Goal: Task Accomplishment & Management: Manage account settings

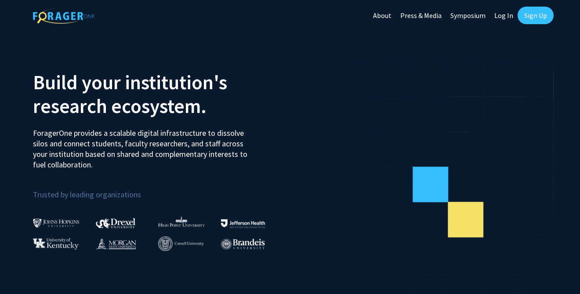
click at [543, 11] on link "Sign Up" at bounding box center [536, 16] width 36 height 18
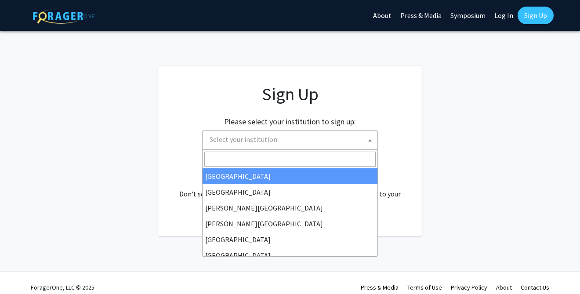
click at [267, 141] on span "Select your institution" at bounding box center [244, 139] width 68 height 9
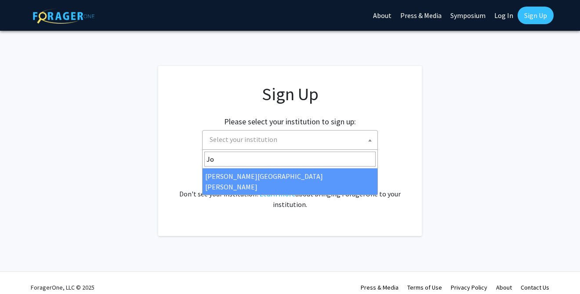
type input "Jo"
select select "1"
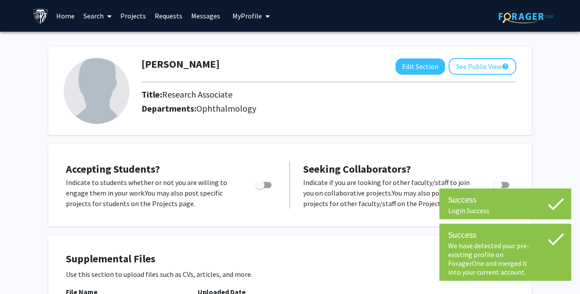
click at [522, 126] on div "[PERSON_NAME] Edit Section See Public View help Title: Research Associate Depar…" at bounding box center [290, 91] width 484 height 88
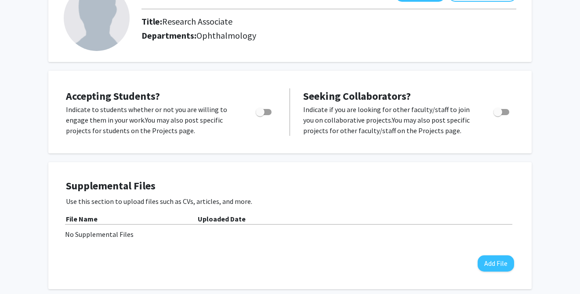
scroll to position [73, 0]
click at [266, 111] on span "Toggle" at bounding box center [264, 112] width 16 height 6
click at [260, 115] on input "Would you like to permit student requests?" at bounding box center [260, 115] width 0 height 0
checkbox input "true"
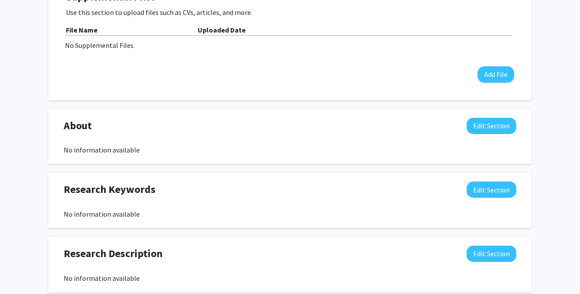
scroll to position [263, 0]
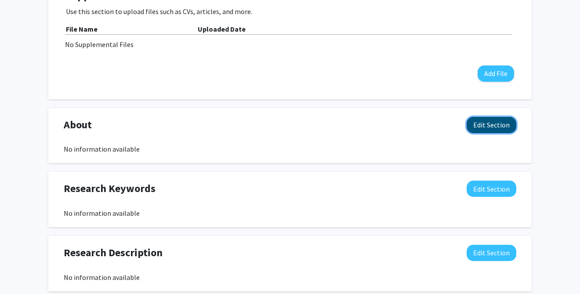
click at [495, 129] on button "Edit Section" at bounding box center [492, 125] width 50 height 16
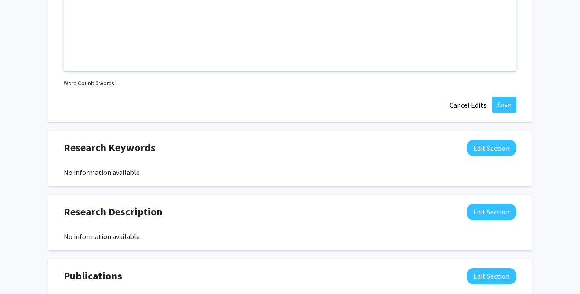
scroll to position [509, 0]
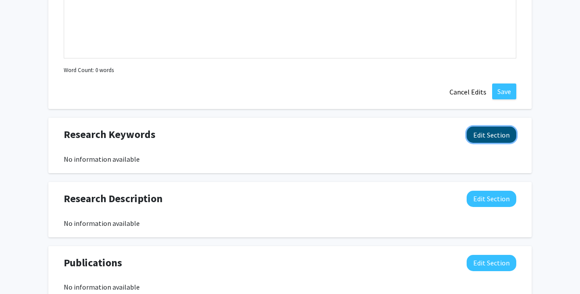
click at [489, 130] on button "Edit Section" at bounding box center [492, 135] width 50 height 16
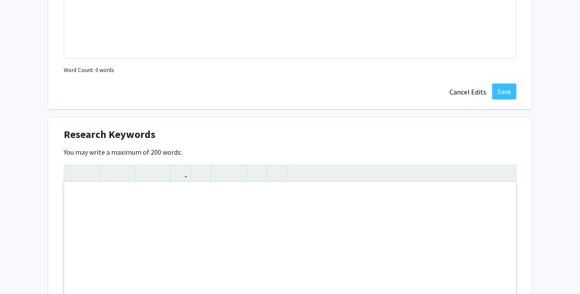
click at [123, 212] on div "Note to users with screen readers: Please deactivate our accessibility plugin f…" at bounding box center [290, 248] width 452 height 132
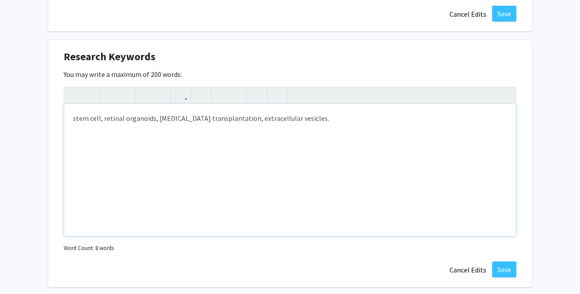
scroll to position [589, 0]
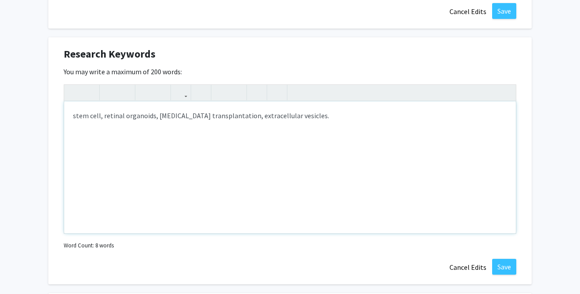
click at [247, 118] on div "stem cell, retinal organoids, [MEDICAL_DATA] transplantation, extracellular ves…" at bounding box center [290, 168] width 452 height 132
type textarea "stem cell, retinal organoids, [MEDICAL_DATA] transplantation, cellular componen…"
click at [425, 108] on div "stem cell, retinal organoids, [MEDICAL_DATA] transplantation, cellular componen…" at bounding box center [290, 168] width 452 height 132
click at [413, 116] on div "stem cell, retinal organoids, [MEDICAL_DATA] transplantation, cellular componen…" at bounding box center [290, 168] width 452 height 132
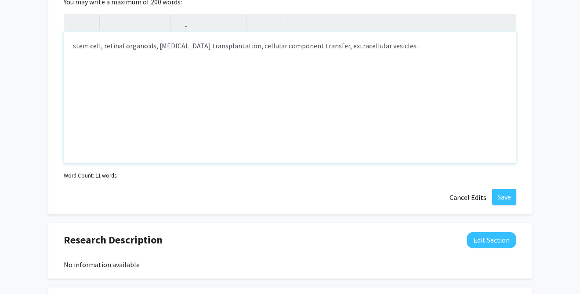
scroll to position [660, 0]
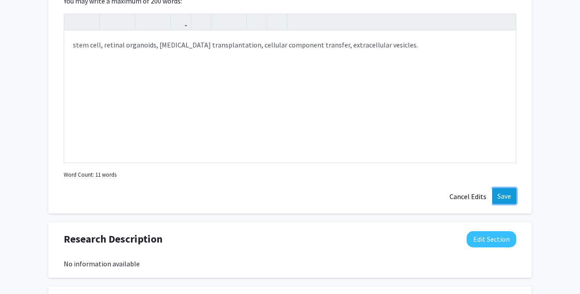
click at [506, 197] on button "Save" at bounding box center [504, 196] width 24 height 16
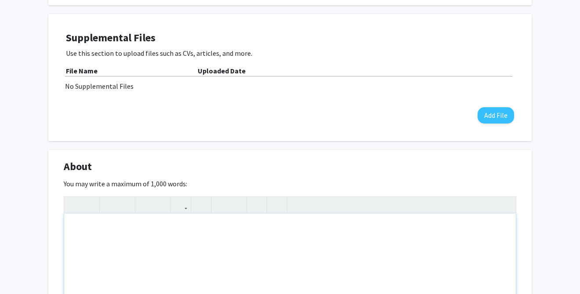
scroll to position [216, 0]
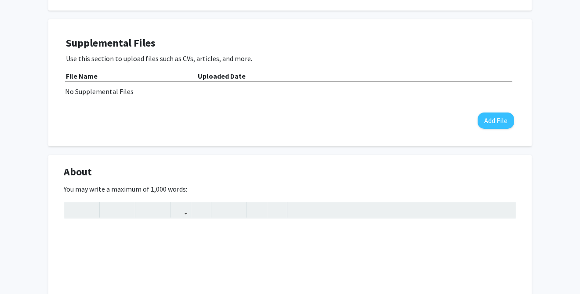
drag, startPoint x: 65, startPoint y: 173, endPoint x: 93, endPoint y: 175, distance: 27.4
click at [93, 175] on div "About Edit Section" at bounding box center [290, 174] width 466 height 20
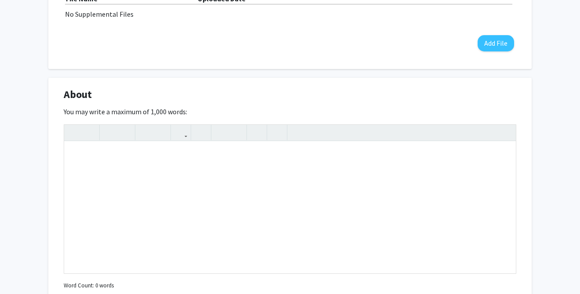
scroll to position [294, 0]
click at [120, 164] on div "Note to users with screen readers: Please deactivate our accessibility plugin f…" at bounding box center [290, 207] width 452 height 132
paste div "Note to users with screen readers: Please deactivate our accessibility plugin f…"
type textarea "<p>My research focuses on understanding the cellular and molecular mechanisms u…"
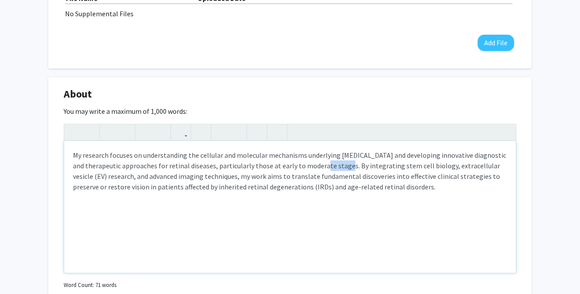
drag, startPoint x: 327, startPoint y: 167, endPoint x: 302, endPoint y: 167, distance: 25.1
click at [302, 167] on p "My research focuses on understanding the cellular and molecular mechanisms unde…" at bounding box center [290, 171] width 434 height 42
type textarea "<p>My research focuses on understanding the cellular and molecular mechanisms u…"
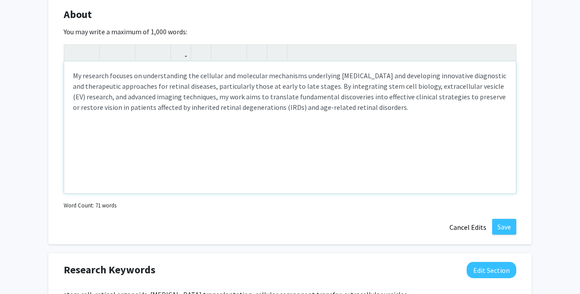
scroll to position [382, 0]
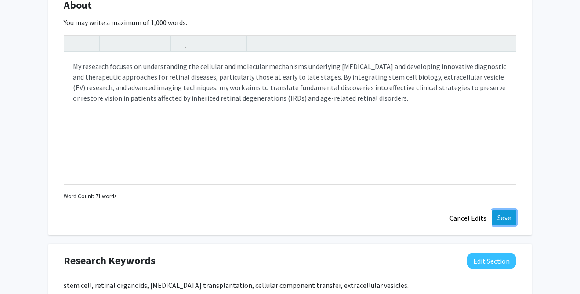
click at [507, 219] on button "Save" at bounding box center [504, 218] width 24 height 16
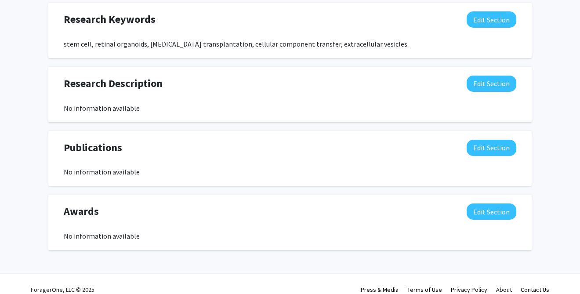
scroll to position [482, 0]
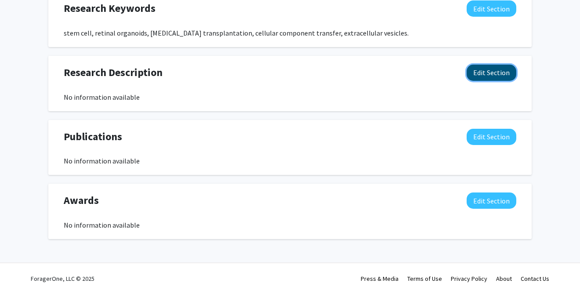
click at [483, 68] on button "Edit Section" at bounding box center [492, 73] width 50 height 16
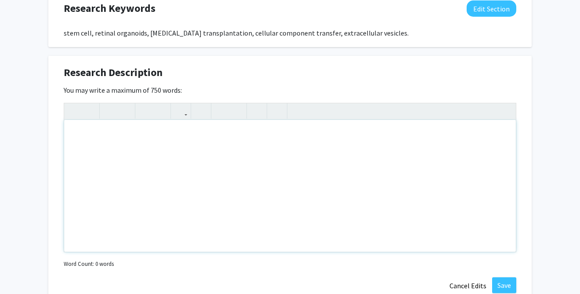
click at [102, 127] on div "Note to users with screen readers: Please deactivate our accessibility plugin f…" at bounding box center [290, 186] width 452 height 132
paste div "Note to users with screen readers: Please deactivate our accessibility plugin f…"
type textarea "<l>Ipsumdolo, si ame conse adi elits doeiusmodtemp incididu utlabore:</e><do><m…"
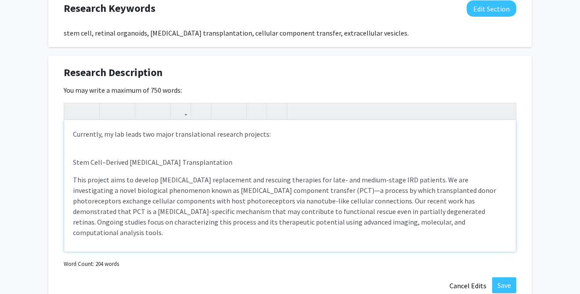
click at [73, 163] on p "Stem Cell–Derived [MEDICAL_DATA] Transplantation" at bounding box center [290, 162] width 434 height 11
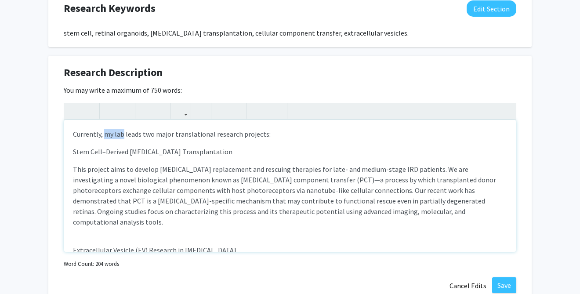
drag, startPoint x: 105, startPoint y: 135, endPoint x: 123, endPoint y: 137, distance: 18.6
click at [123, 137] on p "Currently, my lab leads two major translational research projects:" at bounding box center [290, 134] width 434 height 11
click at [156, 135] on p "Currently, my reserach leads two major translational research projects:" at bounding box center [290, 134] width 434 height 11
click at [73, 152] on div "Currently, my research have two major translational research projects: Stem Cel…" at bounding box center [290, 186] width 452 height 132
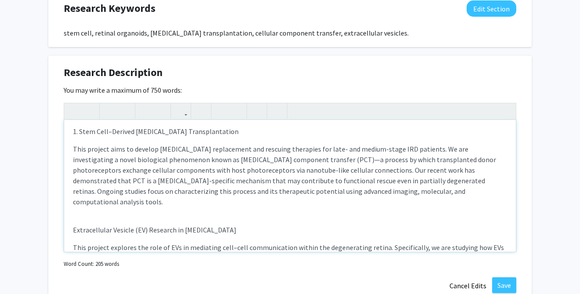
scroll to position [22, 0]
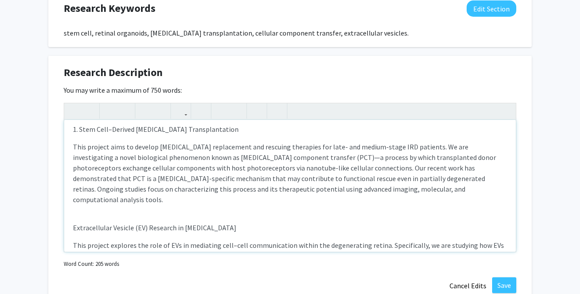
click at [72, 217] on div "Currently, my research have two major translational research projects: 1. Stem …" at bounding box center [290, 186] width 452 height 132
click at [85, 203] on div "Currently, my research have two major translational research projects: 1. Stem …" at bounding box center [290, 186] width 452 height 132
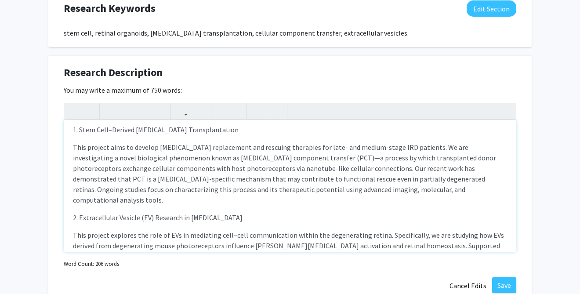
scroll to position [0, 0]
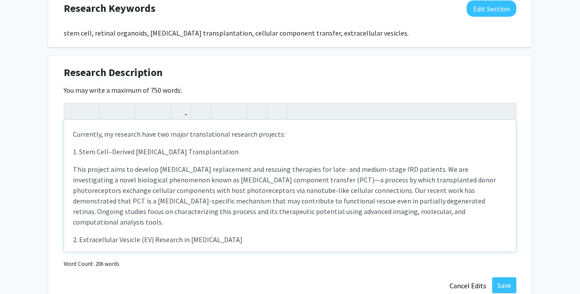
click at [328, 192] on p "This project aims to develop [MEDICAL_DATA] replacement and rescuing therapies …" at bounding box center [290, 195] width 434 height 63
click at [324, 191] on p "This project aims to develop [MEDICAL_DATA] replacement and rescuing therapies …" at bounding box center [290, 195] width 434 height 63
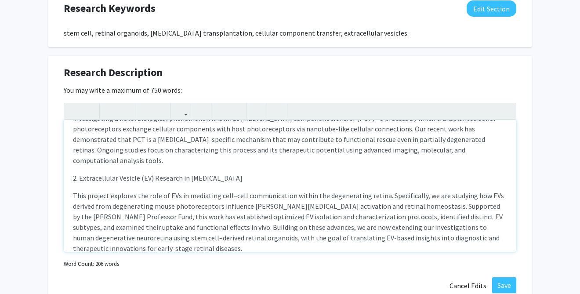
scroll to position [65, 0]
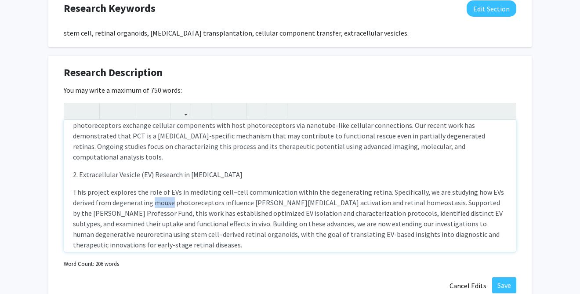
drag, startPoint x: 152, startPoint y: 190, endPoint x: 173, endPoint y: 193, distance: 20.8
click at [173, 193] on p "This project explores the role of EVs in mediating cell–cell communication with…" at bounding box center [290, 218] width 434 height 63
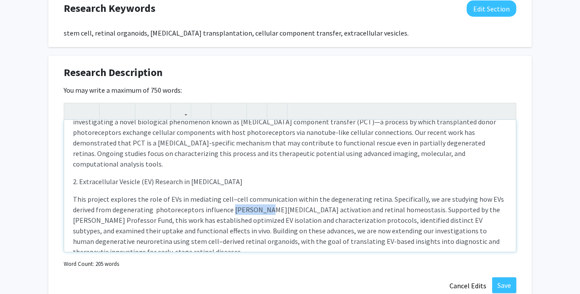
drag, startPoint x: 229, startPoint y: 200, endPoint x: 257, endPoint y: 200, distance: 28.6
click at [257, 200] on p "This project explores the role of EVs in mediating cell–cell communication with…" at bounding box center [290, 225] width 434 height 63
click at [369, 202] on p "This project explores the role of EVs in mediating cell–cell communication with…" at bounding box center [290, 225] width 434 height 63
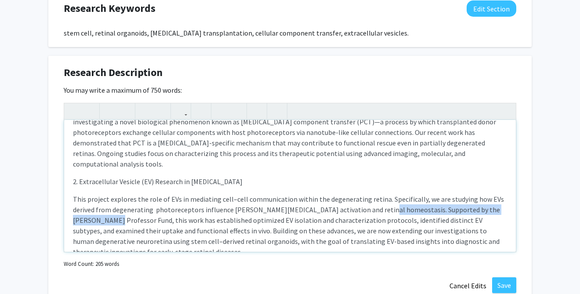
drag, startPoint x: 365, startPoint y: 199, endPoint x: 515, endPoint y: 201, distance: 149.9
click at [515, 201] on div "Currently, my research have two major translational research projects: 1. Stem …" at bounding box center [290, 186] width 452 height 132
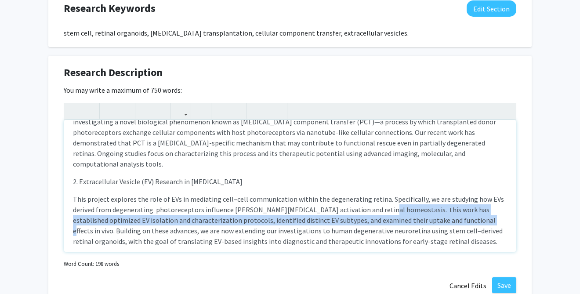
drag, startPoint x: 365, startPoint y: 200, endPoint x: 425, endPoint y: 214, distance: 62.2
click at [425, 214] on p "This project explores the role of EVs in mediating cell–cell communication with…" at bounding box center [290, 220] width 434 height 53
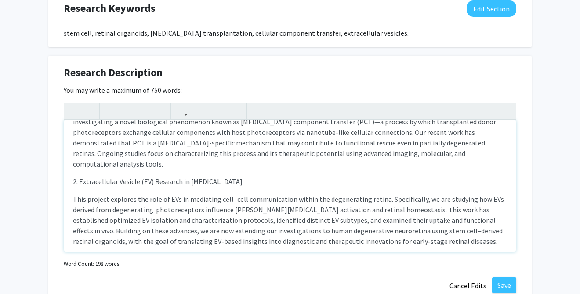
scroll to position [47, 0]
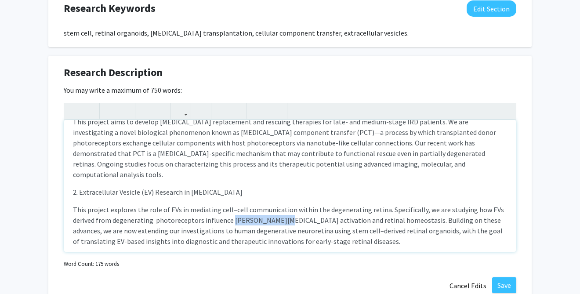
drag, startPoint x: 228, startPoint y: 209, endPoint x: 269, endPoint y: 209, distance: 40.4
click at [269, 209] on p "This project explores the role of EVs in mediating cell–cell communication with…" at bounding box center [290, 225] width 434 height 42
click at [302, 210] on p "This project explores the role of EVs in mediating cell–cell communication with…" at bounding box center [290, 225] width 434 height 42
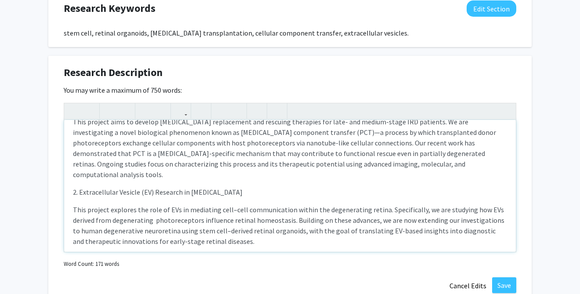
click at [287, 212] on p "This project explores the role of EVs in mediating cell–cell communication with…" at bounding box center [290, 225] width 434 height 42
drag, startPoint x: 343, startPoint y: 210, endPoint x: 431, endPoint y: 211, distance: 88.4
click at [431, 211] on p "This project explores the role of EVs in mediating cell–cell communication with…" at bounding box center [290, 225] width 434 height 42
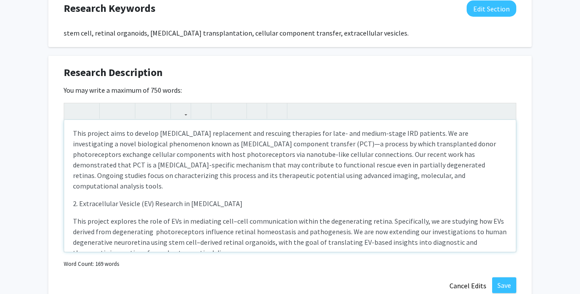
scroll to position [38, 0]
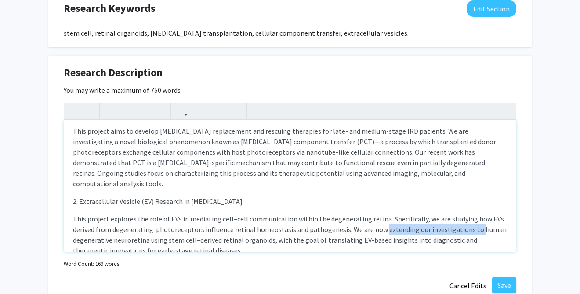
drag, startPoint x: 379, startPoint y: 218, endPoint x: 471, endPoint y: 224, distance: 91.6
click at [471, 224] on p "This project explores the role of EVs in mediating cell–cell communication with…" at bounding box center [290, 235] width 434 height 42
click at [435, 218] on p "This project explores the role of EVs in mediating cell–cell communication with…" at bounding box center [290, 235] width 434 height 42
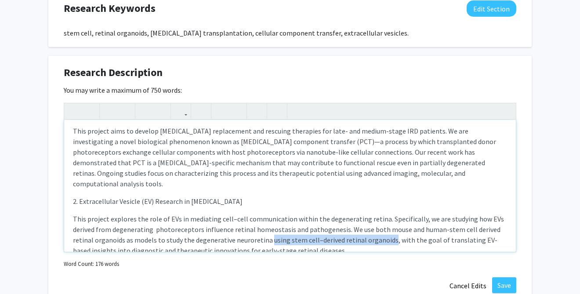
drag, startPoint x: 247, startPoint y: 229, endPoint x: 366, endPoint y: 233, distance: 119.2
click at [366, 233] on p "This project explores the role of EVs in mediating cell–cell communication with…" at bounding box center [290, 235] width 434 height 42
click at [401, 220] on p "This project explores the role of EVs in mediating cell–cell communication with…" at bounding box center [290, 235] width 434 height 42
click at [381, 220] on p "This project explores the role of EVs in mediating cell–cell communication with…" at bounding box center [290, 235] width 434 height 42
type textarea "<l>Ipsumdolo, si ametcons adip eli seddo eiusmodtempor incididu utlabore:</e><d…"
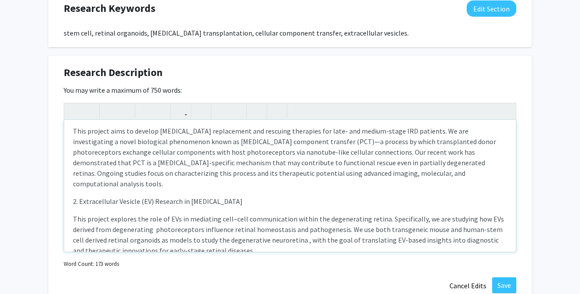
click at [396, 220] on p "This project explores the role of EVs in mediating cell–cell communication with…" at bounding box center [290, 235] width 434 height 42
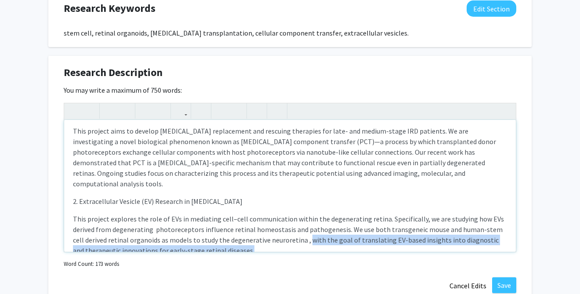
drag, startPoint x: 294, startPoint y: 230, endPoint x: 310, endPoint y: 244, distance: 20.9
click at [310, 244] on p "This project explores the role of EVs in mediating cell–cell communication with…" at bounding box center [290, 235] width 434 height 42
click at [287, 247] on div "Currently, my research have two major translational research projects: 1. Stem …" at bounding box center [290, 186] width 452 height 132
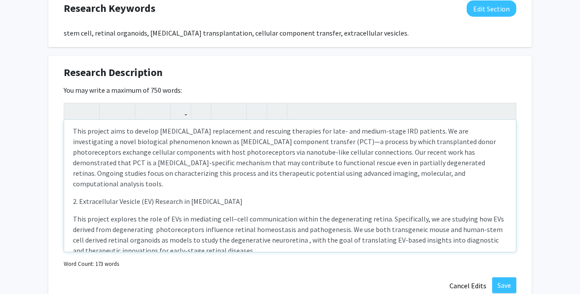
scroll to position [47, 0]
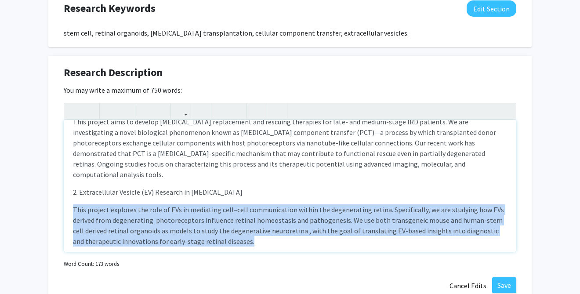
drag, startPoint x: 73, startPoint y: 200, endPoint x: 246, endPoint y: 244, distance: 178.4
click at [246, 244] on div "Currently, my research have two major translational research projects: 1. Stem …" at bounding box center [290, 186] width 452 height 132
copy p "This project explores the role of EVs in mediating cell–cell communication with…"
copy div "This project explores the role of EVs in mediating cell–cell communication with…"
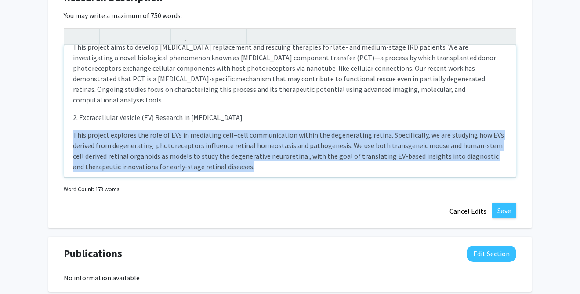
scroll to position [557, 0]
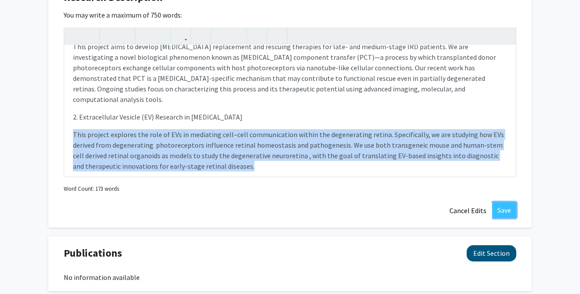
click at [505, 208] on button "Save" at bounding box center [504, 210] width 24 height 16
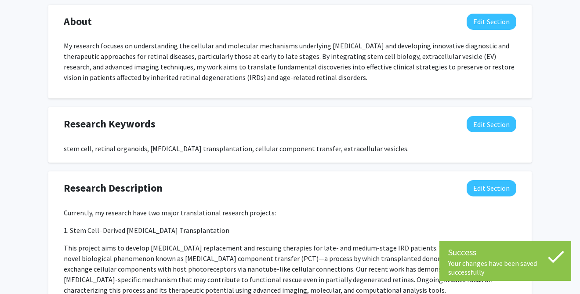
scroll to position [331, 0]
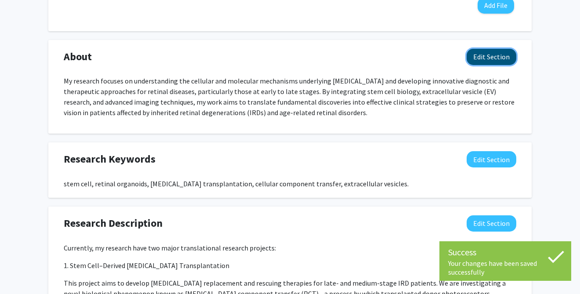
click at [483, 55] on button "Edit Section" at bounding box center [492, 57] width 50 height 16
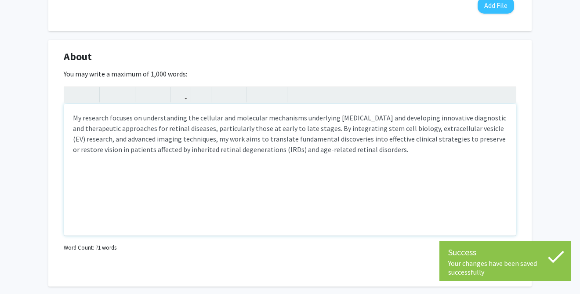
click at [75, 170] on div "My research focuses on understanding the cellular and molecular mechanisms unde…" at bounding box center [290, 170] width 452 height 132
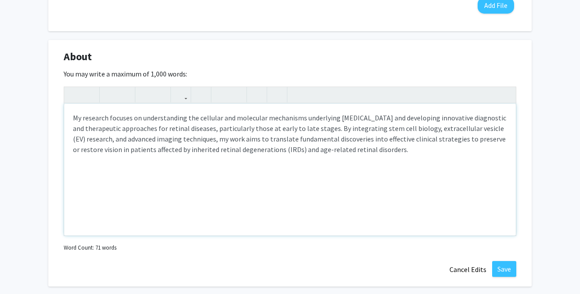
click at [82, 168] on p "Note to users with screen readers: Please deactivate our accessibility plugin f…" at bounding box center [290, 167] width 434 height 11
click at [104, 173] on div "My research focuses on understanding the cellular and molecular mechanisms unde…" at bounding box center [290, 170] width 452 height 132
click at [83, 170] on p "Note to users with screen readers: Please deactivate our accessibility plugin f…" at bounding box center [290, 167] width 434 height 11
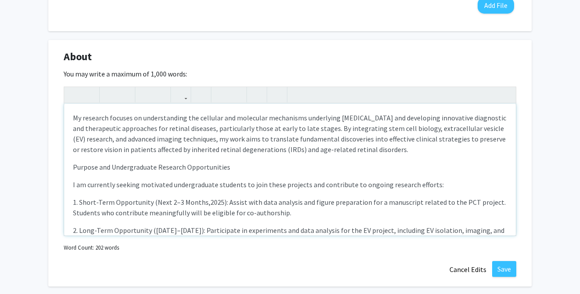
click at [72, 165] on div "My research focuses on understanding the cellular and molecular mechanisms unde…" at bounding box center [290, 170] width 452 height 132
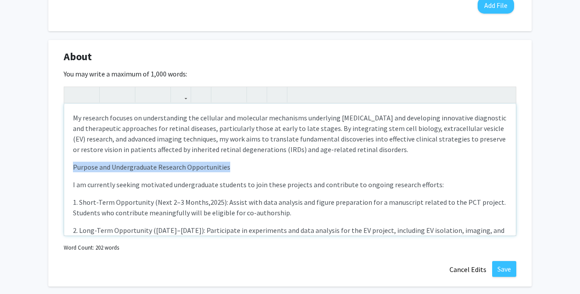
drag, startPoint x: 70, startPoint y: 166, endPoint x: 273, endPoint y: 167, distance: 202.2
click at [273, 167] on div "My research focuses on understanding the cellular and molecular mechanisms unde…" at bounding box center [290, 170] width 452 height 132
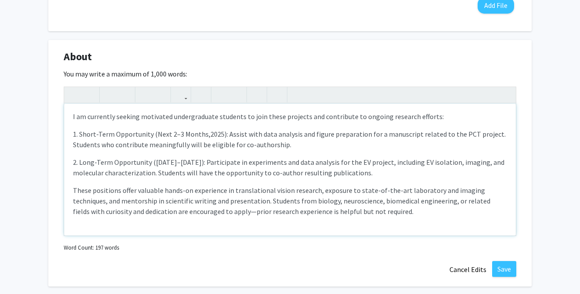
scroll to position [37, 0]
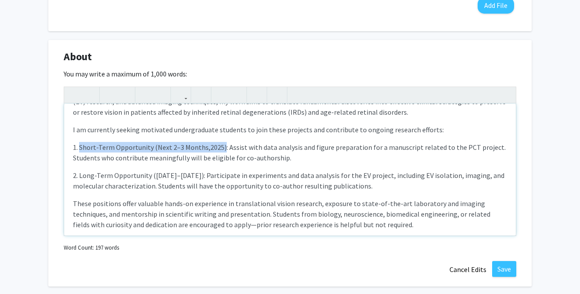
drag, startPoint x: 80, startPoint y: 144, endPoint x: 220, endPoint y: 150, distance: 140.4
click at [220, 150] on p "1. Short-Term Opportunity (Next 2–3 Months,2025): Assist with data analysis and…" at bounding box center [290, 152] width 434 height 21
click at [106, 87] on use "button" at bounding box center [106, 87] width 0 height 0
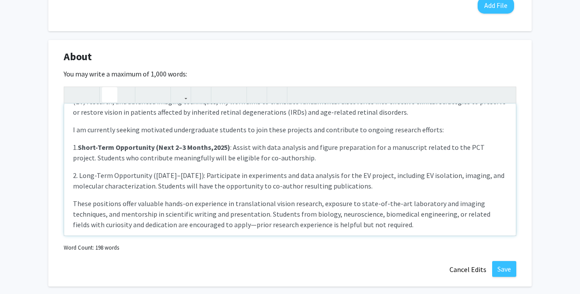
drag, startPoint x: 73, startPoint y: 146, endPoint x: 80, endPoint y: 146, distance: 7.0
click at [80, 146] on div "My research focuses on understanding the cellular and molecular mechanisms unde…" at bounding box center [290, 170] width 452 height 132
click at [110, 91] on icon "button" at bounding box center [109, 94] width 7 height 15
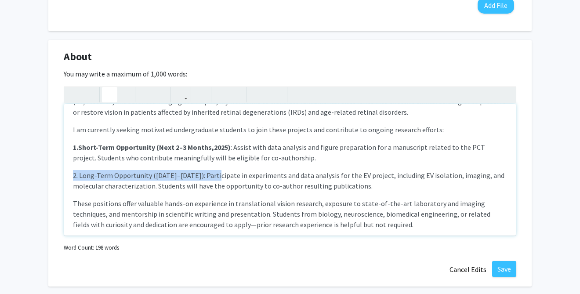
drag, startPoint x: 72, startPoint y: 175, endPoint x: 217, endPoint y: 175, distance: 145.5
click at [217, 175] on div "My research focuses on understanding the cellular and molecular mechanisms unde…" at bounding box center [290, 170] width 452 height 132
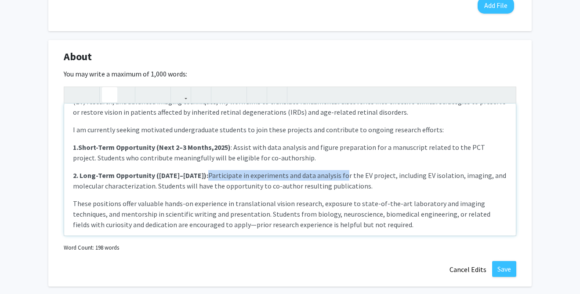
click at [106, 87] on use "button" at bounding box center [106, 87] width 0 height 0
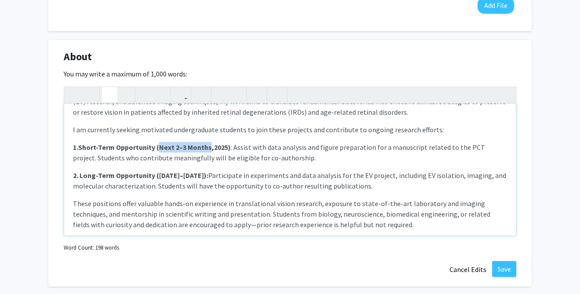
drag, startPoint x: 160, startPoint y: 148, endPoint x: 210, endPoint y: 150, distance: 50.1
click at [210, 150] on strong "Short-Term Opportunity (Next 2–3 Months,2025)" at bounding box center [154, 147] width 153 height 9
click at [184, 148] on strong "Short-Term Opportunity (Octobor-[DATE])" at bounding box center [145, 147] width 134 height 9
click at [176, 176] on strong "2. Long-Term Opportunity ([DATE]–[DATE]):" at bounding box center [140, 175] width 135 height 9
click at [193, 175] on strong "2. Long-Term Opportunity ([DATE]–[DATE]):" at bounding box center [140, 175] width 135 height 9
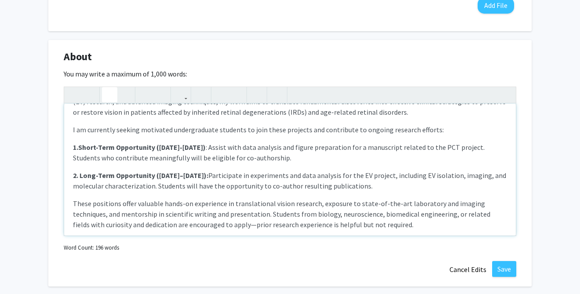
click at [185, 147] on strong "Short-Term Opportunity ([DATE]-[DATE])" at bounding box center [141, 147] width 127 height 9
click at [276, 178] on p "2. Long-Term Opportunity ([DATE]–[DATE]): Participate in experiments and data a…" at bounding box center [290, 180] width 434 height 21
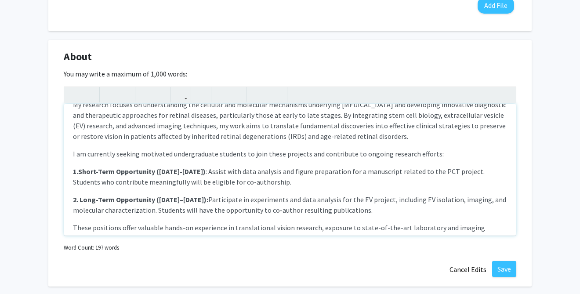
scroll to position [16, 0]
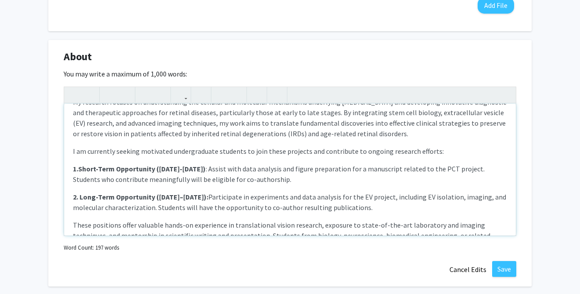
click at [448, 166] on p "1. Short-Term Opportunity ([DATE]-[DATE]) : Assist with data analysis and figur…" at bounding box center [290, 174] width 434 height 21
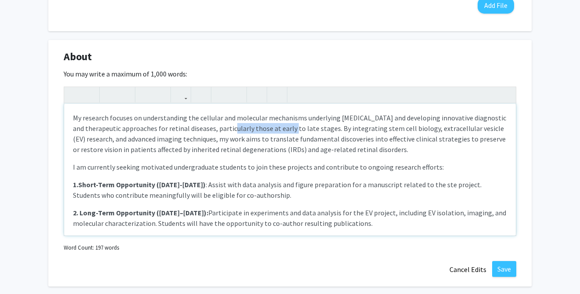
drag, startPoint x: 216, startPoint y: 132, endPoint x: 275, endPoint y: 131, distance: 58.9
click at [275, 131] on p "My research focuses on understanding the cellular and molecular mechanisms unde…" at bounding box center [290, 134] width 434 height 42
click at [446, 184] on p "1. Short-Term Opportunity ([DATE]-[DATE]) : Assist with data analysis and figur…" at bounding box center [290, 189] width 434 height 21
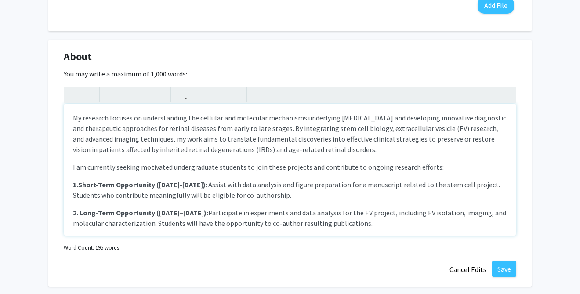
type textarea "<l>Ip dolorsit ametcon ad elitseddoeius tem incididu utl etdolorem aliquaenim a…"
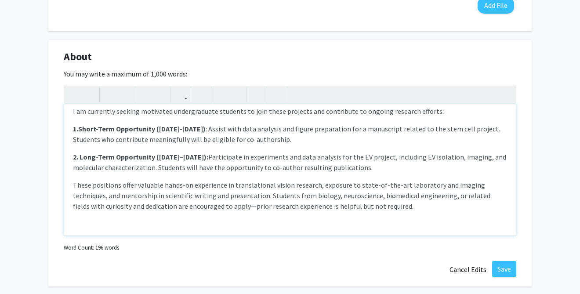
scroll to position [56, 0]
click at [379, 207] on p "These positions offer valuable hands-on experience in translational vision rese…" at bounding box center [290, 195] width 434 height 32
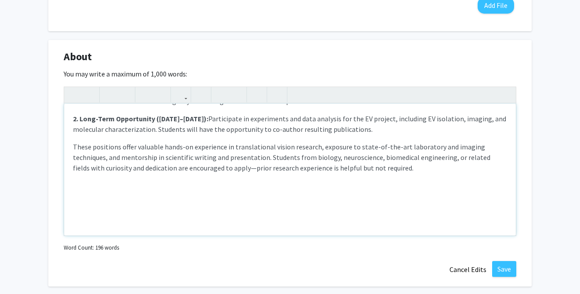
scroll to position [100, 0]
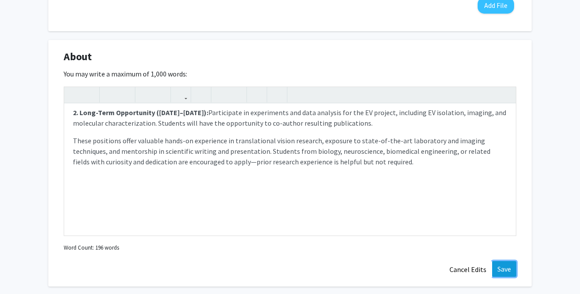
click at [507, 271] on button "Save" at bounding box center [504, 269] width 24 height 16
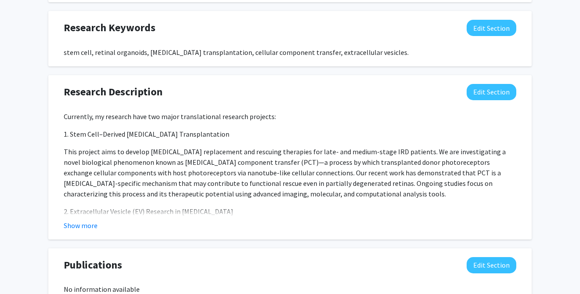
scroll to position [536, 0]
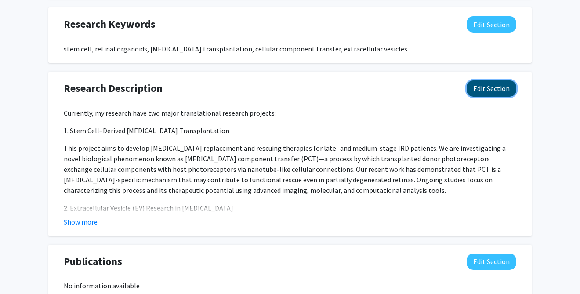
click at [501, 90] on button "Edit Section" at bounding box center [492, 88] width 50 height 16
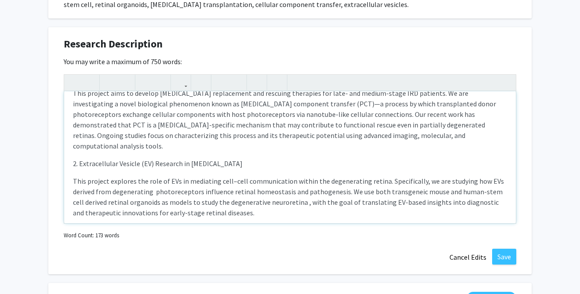
scroll to position [591, 0]
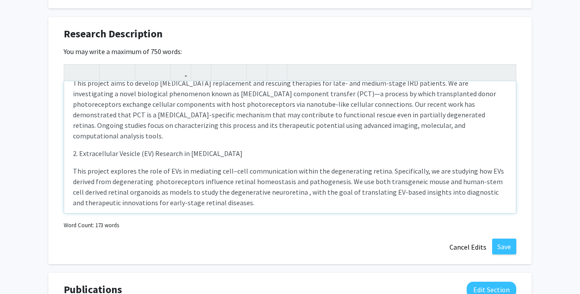
click at [240, 195] on p "This project explores the role of EVs in mediating cell–cell communication with…" at bounding box center [290, 187] width 434 height 42
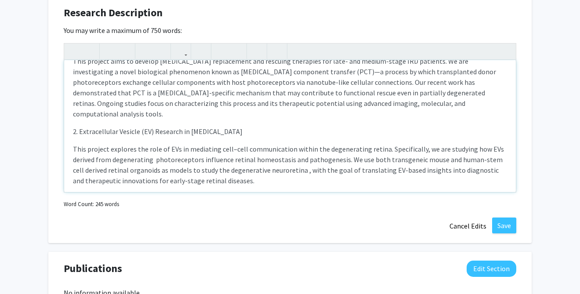
scroll to position [97, 0]
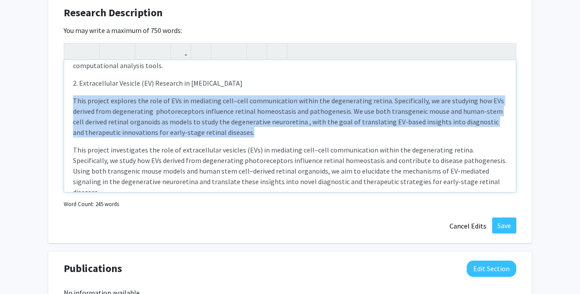
drag, startPoint x: 73, startPoint y: 91, endPoint x: 247, endPoint y: 123, distance: 176.6
click at [247, 123] on p "This project explores the role of EVs in mediating cell–cell communication with…" at bounding box center [290, 116] width 434 height 42
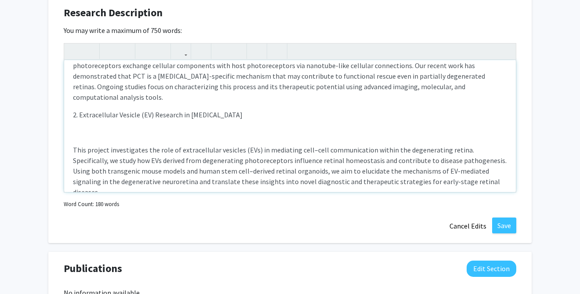
type textarea "<l>Ipsumdolo, si ametcons adip eli seddo eiusmodtempor incididu utlabore:</e><d…"
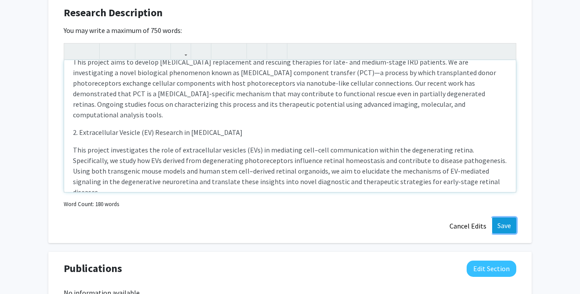
click at [503, 228] on button "Save" at bounding box center [504, 226] width 24 height 16
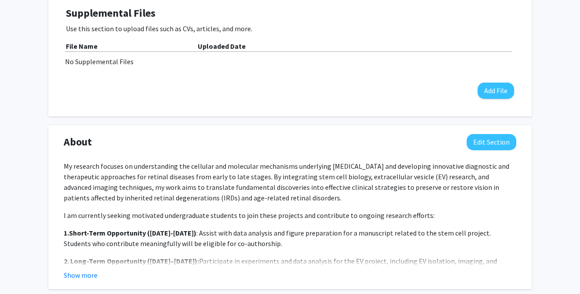
scroll to position [0, 0]
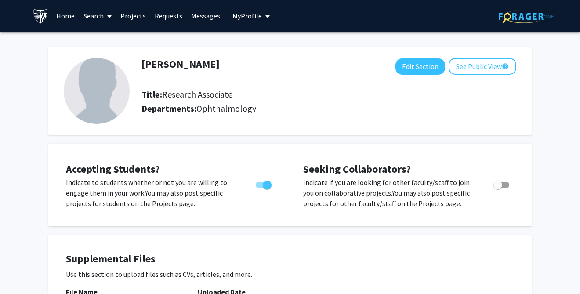
click at [107, 15] on icon at bounding box center [109, 16] width 4 height 7
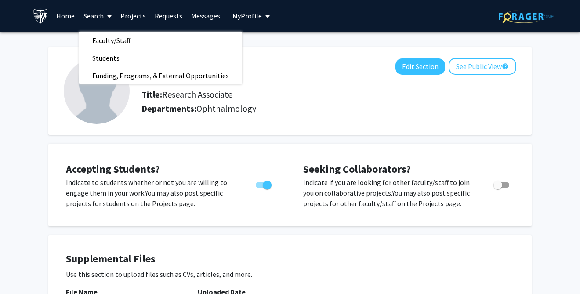
click at [132, 15] on link "Projects" at bounding box center [133, 15] width 34 height 31
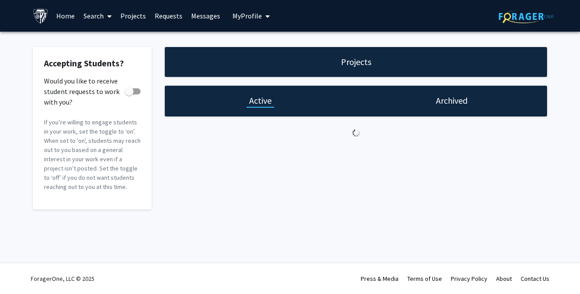
checkbox input "true"
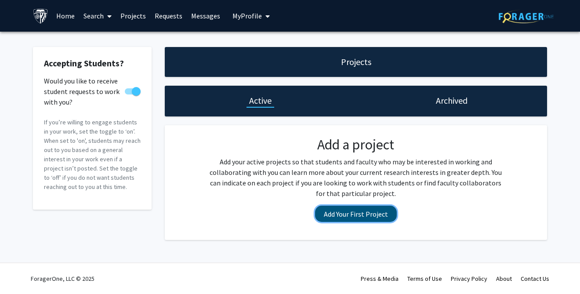
click at [339, 217] on button "Add Your First Project" at bounding box center [356, 214] width 82 height 16
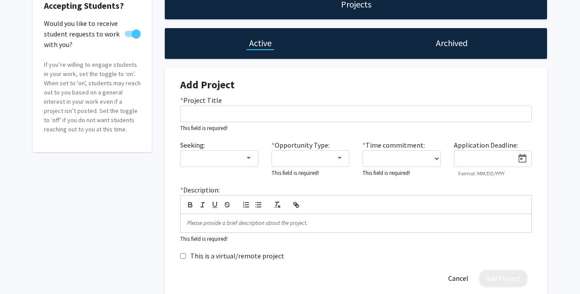
scroll to position [107, 0]
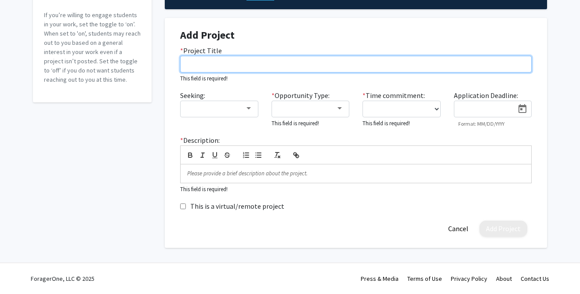
click at [228, 67] on input "* Project Title" at bounding box center [356, 64] width 352 height 17
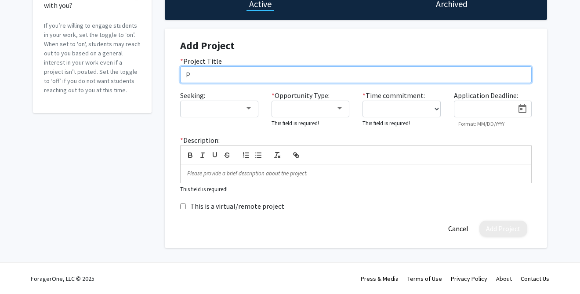
scroll to position [97, 0]
type input "[MEDICAL_DATA] component transfer to rescue [MEDICAL_DATA]"
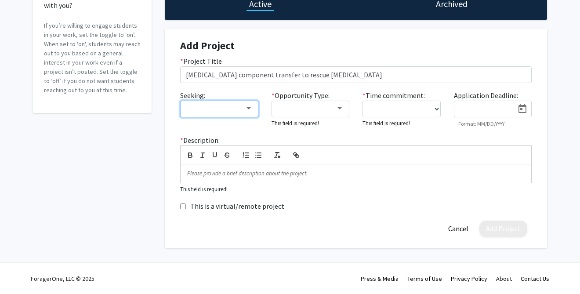
click at [249, 107] on div at bounding box center [249, 108] width 4 height 2
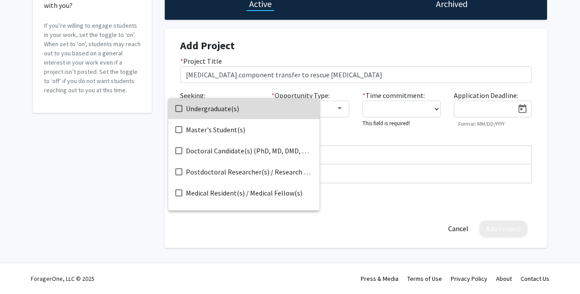
click at [249, 107] on span "Undergraduate(s)" at bounding box center [249, 108] width 127 height 21
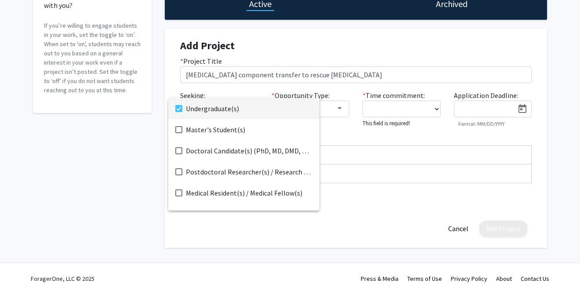
click at [343, 107] on div at bounding box center [290, 147] width 580 height 294
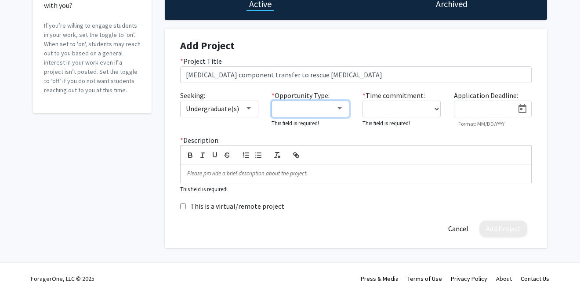
click at [338, 108] on div at bounding box center [340, 108] width 4 height 2
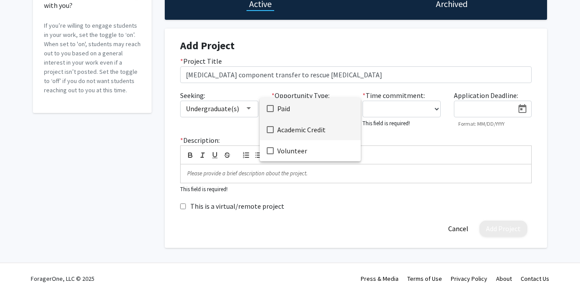
click at [331, 127] on span "Academic Credit" at bounding box center [315, 129] width 76 height 21
click at [434, 106] on div at bounding box center [290, 147] width 580 height 294
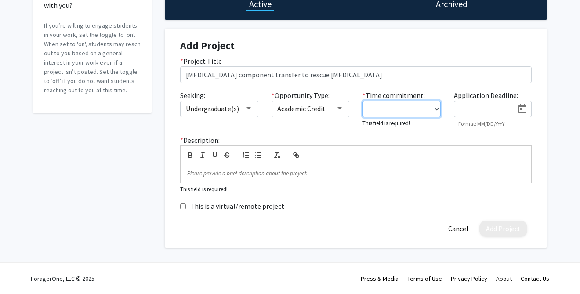
click at [440, 108] on select "0 - 5 hours/week 5 - 10 hours/week 10 - 15 hours/week 15 - 20 hours/week 20 - 3…" at bounding box center [402, 109] width 78 height 17
select select "10 - 15"
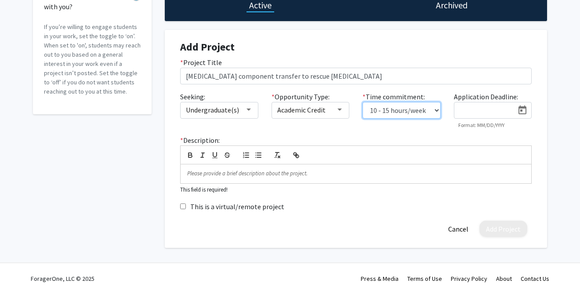
scroll to position [96, 0]
click at [522, 111] on icon "Open calendar" at bounding box center [523, 109] width 8 height 9
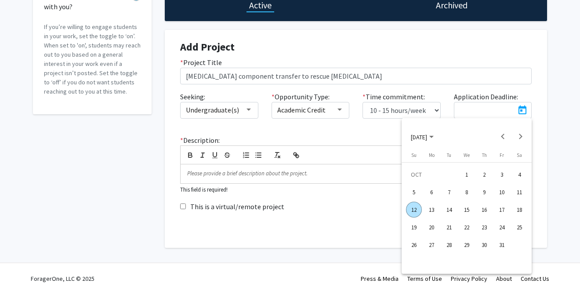
click at [499, 242] on div "31" at bounding box center [502, 245] width 16 height 16
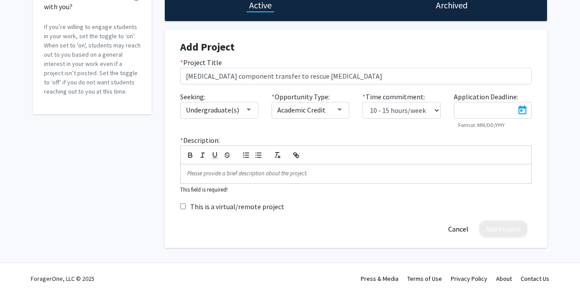
type input "[DATE]"
click at [218, 178] on div at bounding box center [356, 173] width 351 height 18
click at [200, 177] on p at bounding box center [356, 174] width 338 height 8
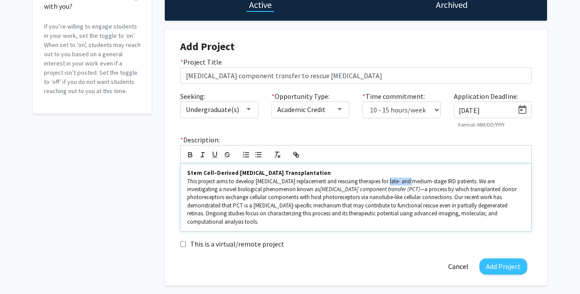
drag, startPoint x: 386, startPoint y: 181, endPoint x: 409, endPoint y: 182, distance: 22.9
click at [409, 182] on p "This project aims to develop [MEDICAL_DATA] replacement and rescuing therapies …" at bounding box center [356, 202] width 338 height 49
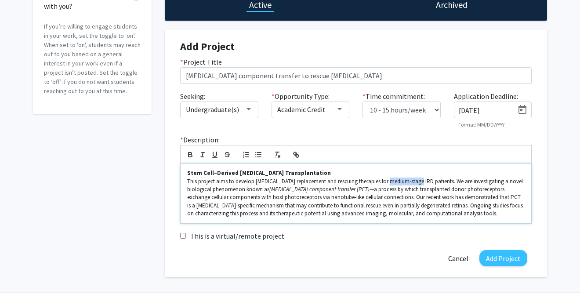
click at [420, 182] on p "This project aims to develop [MEDICAL_DATA] replacement and rescuing therapies …" at bounding box center [356, 198] width 338 height 40
click at [395, 182] on p "This project aims to develop [MEDICAL_DATA] replacement and rescuing therapies …" at bounding box center [356, 198] width 338 height 40
click at [499, 217] on p "This project aims to develop [MEDICAL_DATA] replacement and rescuing therapies …" at bounding box center [356, 198] width 338 height 40
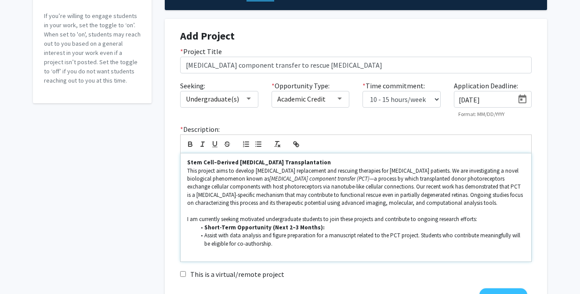
scroll to position [109, 0]
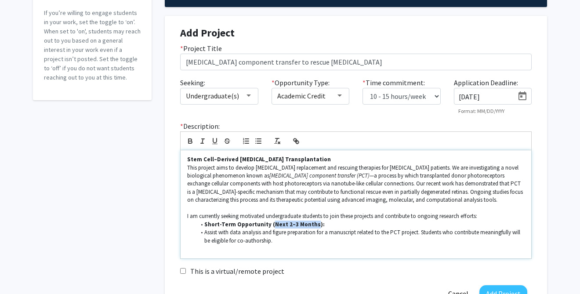
drag, startPoint x: 268, startPoint y: 226, endPoint x: 309, endPoint y: 226, distance: 40.9
click at [309, 226] on strong "Short-Term Opportunity (Next 2–3 Months):" at bounding box center [264, 224] width 120 height 7
drag, startPoint x: 341, startPoint y: 217, endPoint x: 353, endPoint y: 217, distance: 11.4
click at [353, 217] on p "I am currently seeking motivated undergraduate students to join these projects …" at bounding box center [356, 216] width 338 height 8
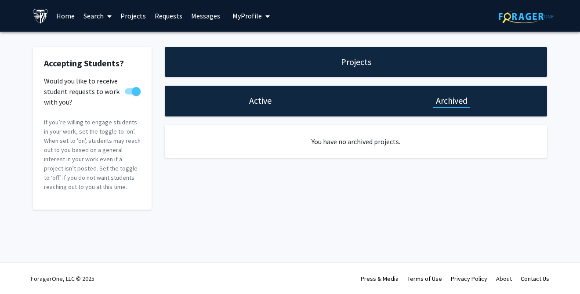
click at [259, 103] on h1 "Active" at bounding box center [260, 101] width 22 height 12
select select "10 - 15"
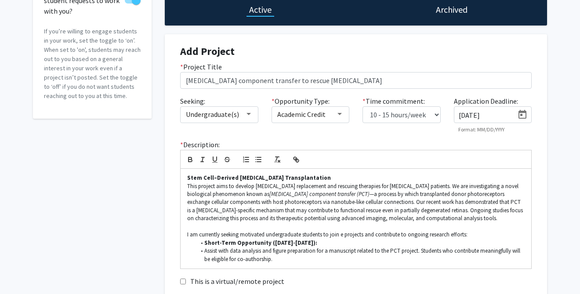
scroll to position [105, 0]
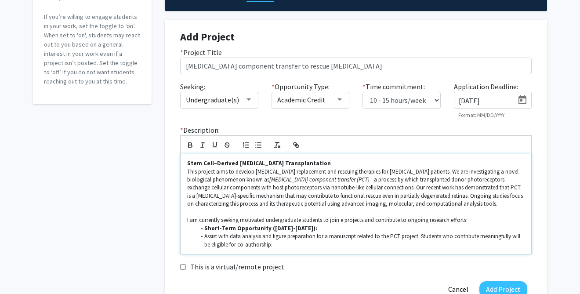
click at [343, 219] on p "I am currently seeking motivated undergraduate students to join e projects and …" at bounding box center [356, 220] width 338 height 8
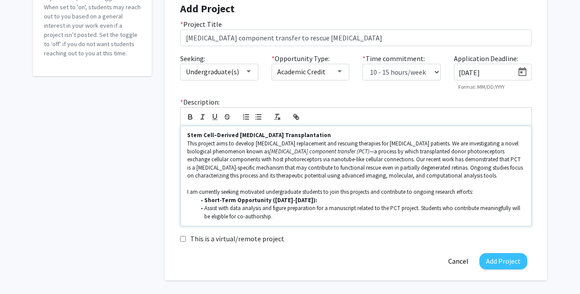
scroll to position [158, 0]
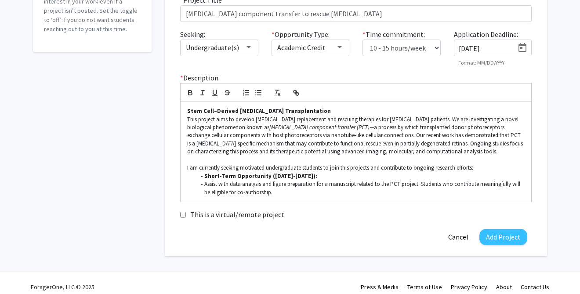
click at [184, 213] on input "This is a virtual/remote project" at bounding box center [183, 215] width 6 height 6
checkbox input "true"
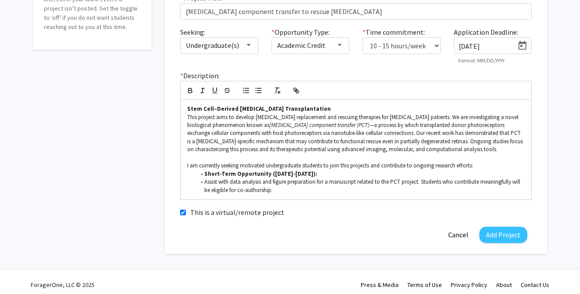
scroll to position [160, 0]
click at [507, 236] on button "Add Project" at bounding box center [504, 234] width 48 height 16
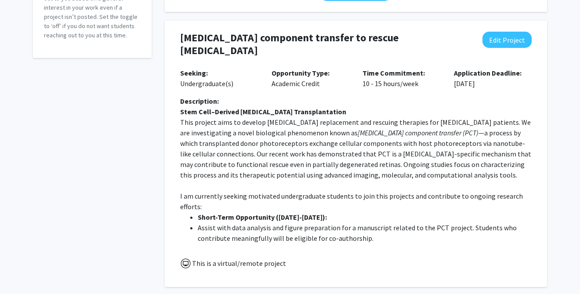
scroll to position [143, 0]
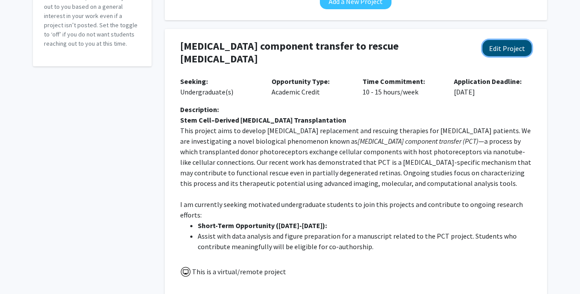
click at [501, 50] on button "Edit Project" at bounding box center [507, 48] width 49 height 16
select select "10 - 15"
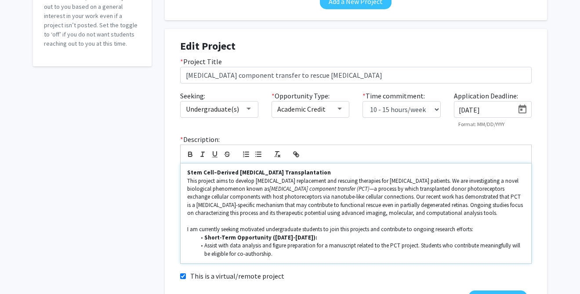
click at [368, 228] on p "I am currently seeking motivated undergraduate students to join this projects a…" at bounding box center [356, 229] width 338 height 8
click at [371, 230] on p "I am currently seeking motivated undergraduate students to join this projects a…" at bounding box center [356, 229] width 338 height 8
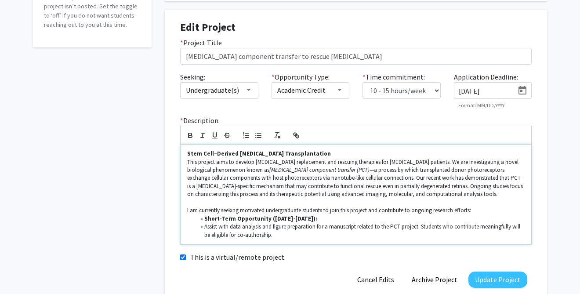
scroll to position [170, 0]
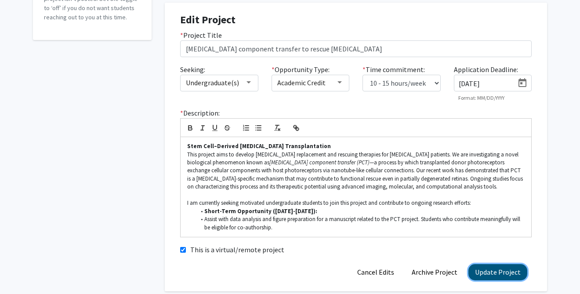
click at [511, 276] on button "Update Project" at bounding box center [498, 272] width 59 height 16
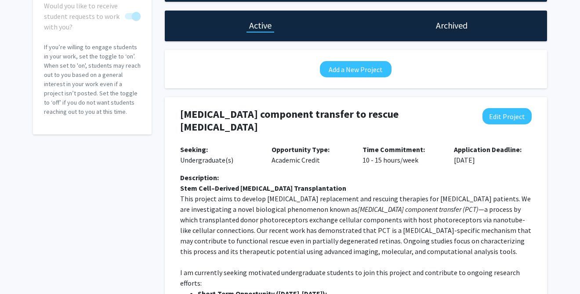
scroll to position [76, 0]
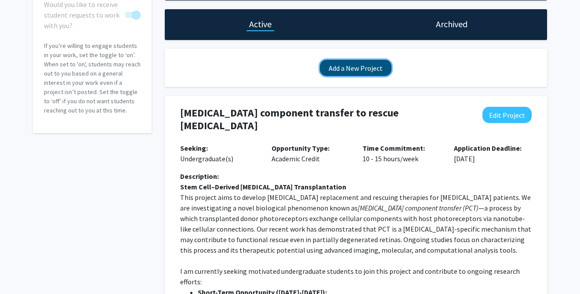
click at [356, 71] on button "Add a New Project" at bounding box center [356, 68] width 72 height 16
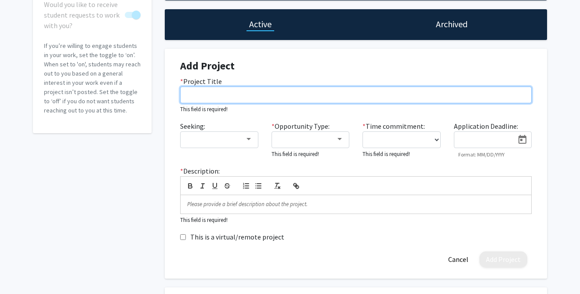
click at [240, 93] on input "* Project Title" at bounding box center [356, 95] width 352 height 17
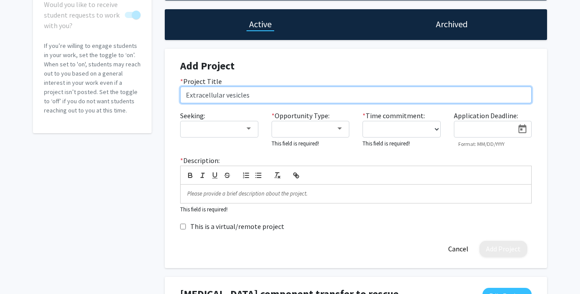
click at [186, 95] on input "Extracellular vesicles" at bounding box center [356, 95] width 352 height 17
click at [240, 95] on input "Emerging roles of Extracellular vesicles" at bounding box center [356, 95] width 352 height 17
click at [315, 94] on input "Emerging roles of extracellular vesicles" at bounding box center [356, 95] width 352 height 17
type input "Emerging roles of extracellular vesicles in [MEDICAL_DATA]"
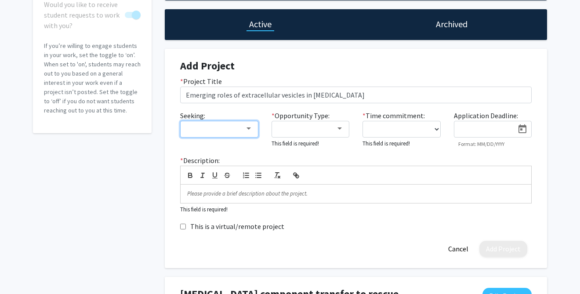
click at [215, 130] on div at bounding box center [215, 129] width 59 height 11
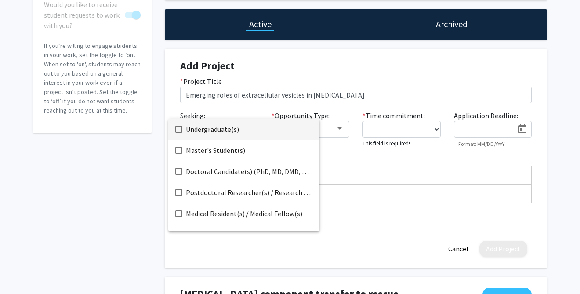
click at [215, 129] on span "Undergraduate(s)" at bounding box center [249, 129] width 127 height 21
click at [219, 149] on span "Master's Student(s)" at bounding box center [249, 150] width 127 height 21
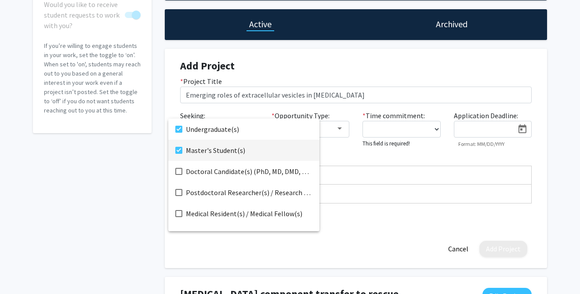
click at [140, 182] on div at bounding box center [290, 147] width 580 height 294
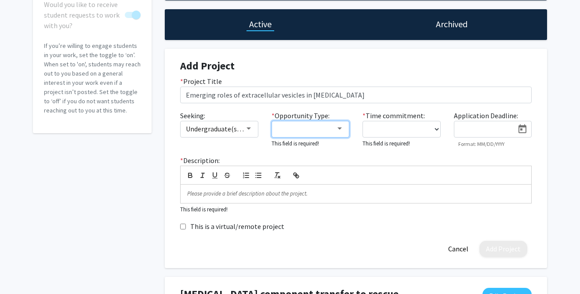
click at [342, 126] on div at bounding box center [340, 128] width 8 height 7
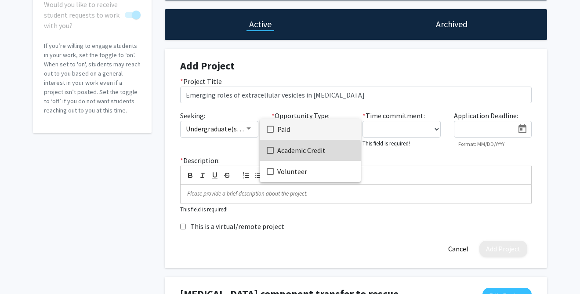
click at [270, 152] on mat-pseudo-checkbox at bounding box center [270, 150] width 7 height 7
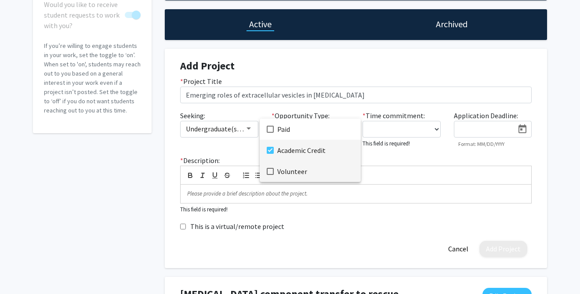
click at [269, 171] on mat-pseudo-checkbox at bounding box center [270, 171] width 7 height 7
click at [136, 176] on div at bounding box center [290, 147] width 580 height 294
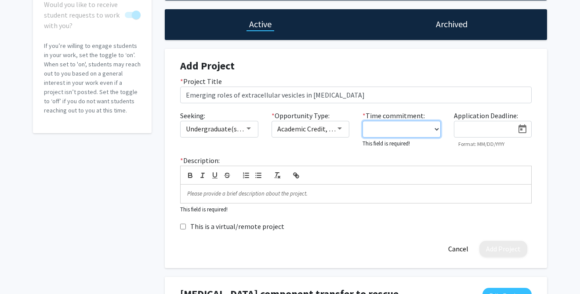
click at [416, 124] on select "0 - 5 hours/week 5 - 10 hours/week 10 - 15 hours/week 15 - 20 hours/week 20 - 3…" at bounding box center [402, 129] width 78 height 17
select select "15 - 20"
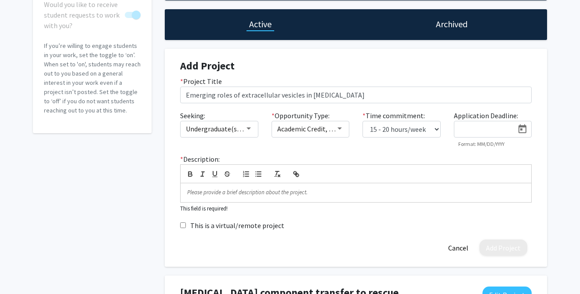
click at [486, 124] on div at bounding box center [485, 127] width 60 height 14
click at [523, 128] on icon "Open calendar" at bounding box center [522, 129] width 11 height 11
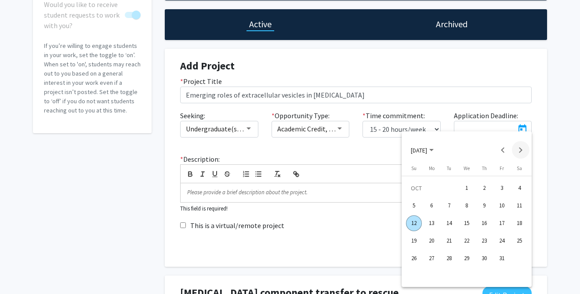
click at [518, 150] on button "Next month" at bounding box center [521, 150] width 18 height 18
click at [521, 149] on button "Next month" at bounding box center [521, 150] width 18 height 18
click at [501, 151] on button "Previous month" at bounding box center [504, 150] width 18 height 18
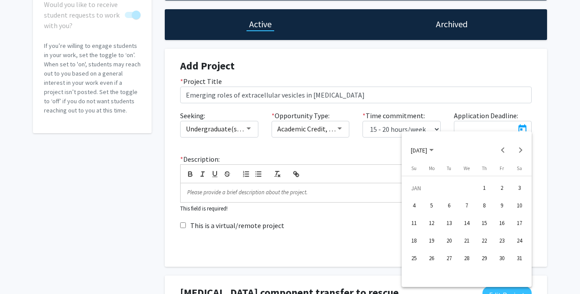
click at [520, 255] on div "31" at bounding box center [520, 259] width 16 height 16
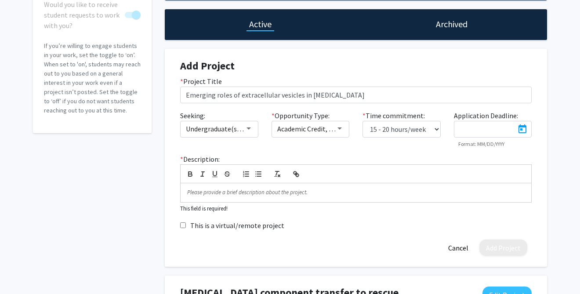
type input "[DATE]"
click at [206, 189] on p at bounding box center [356, 193] width 338 height 8
click at [206, 191] on p at bounding box center [356, 193] width 338 height 8
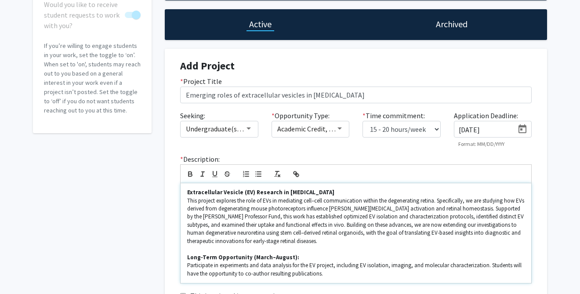
scroll to position [0, 0]
click at [291, 258] on p "Long-Term Opportunity (March–August):" at bounding box center [356, 258] width 338 height 8
drag, startPoint x: 247, startPoint y: 258, endPoint x: 155, endPoint y: 258, distance: 91.4
click at [155, 258] on div "Accepting Students? Would you like to receive student requests to work with you…" at bounding box center [289, 292] width 527 height 642
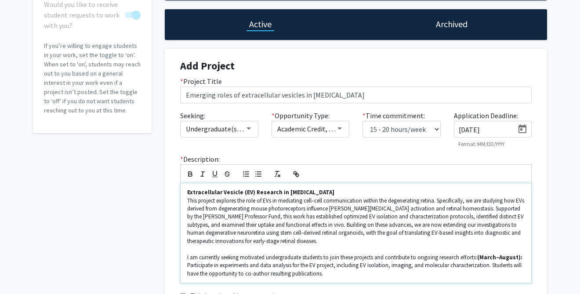
click at [354, 257] on p "I am currently seeking motivated undergraduate students to join these projects …" at bounding box center [356, 258] width 338 height 8
click at [473, 258] on strong "(March–August):" at bounding box center [495, 257] width 45 height 7
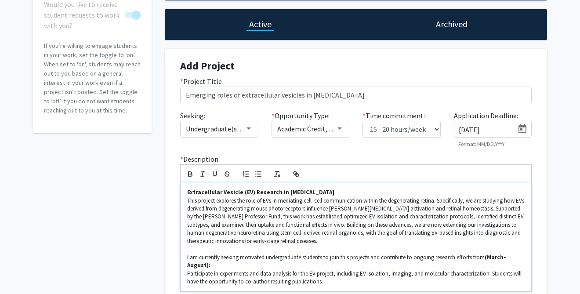
click at [487, 258] on strong "(March–August):" at bounding box center [347, 261] width 320 height 15
click at [505, 256] on strong "March–August):" at bounding box center [345, 261] width 317 height 15
click at [487, 258] on strong "[DATE]–[DATE]):" at bounding box center [346, 261] width 319 height 15
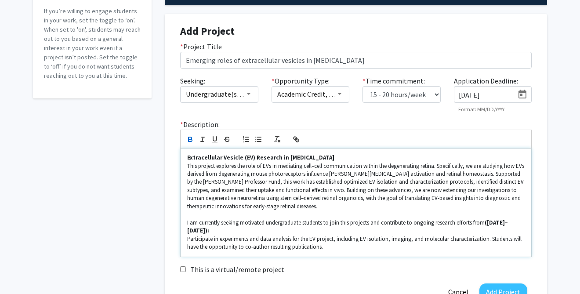
scroll to position [125, 0]
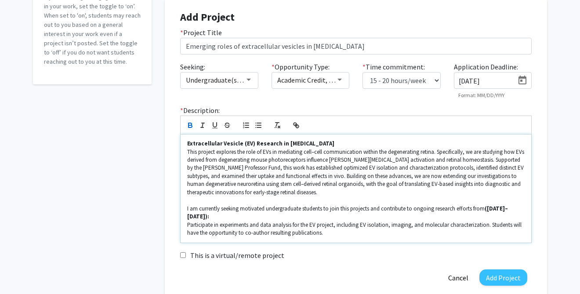
click at [342, 233] on p "Participate in experiments and data analysis for the EV project, including EV i…" at bounding box center [356, 229] width 338 height 16
click at [516, 280] on button "Add Project" at bounding box center [504, 277] width 48 height 16
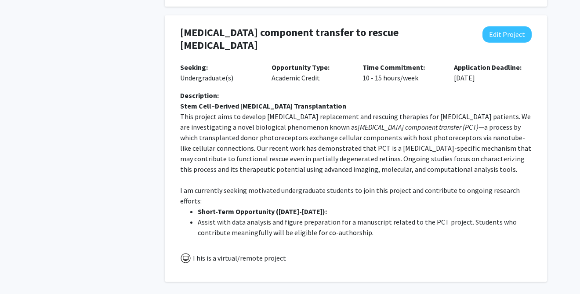
scroll to position [407, 0]
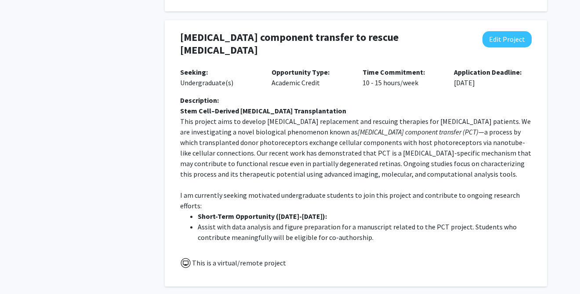
click at [385, 179] on p "This project aims to develop [MEDICAL_DATA] replacement and rescuing therapies …" at bounding box center [356, 147] width 352 height 63
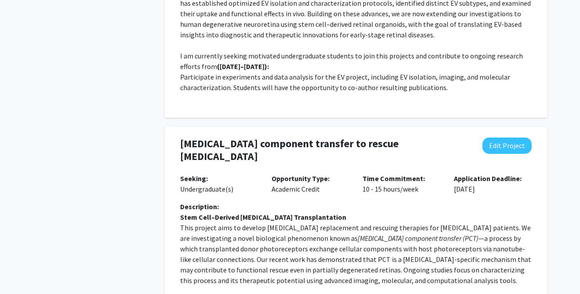
scroll to position [301, 0]
click at [509, 153] on button "Edit Project" at bounding box center [507, 145] width 49 height 16
select select "10 - 15"
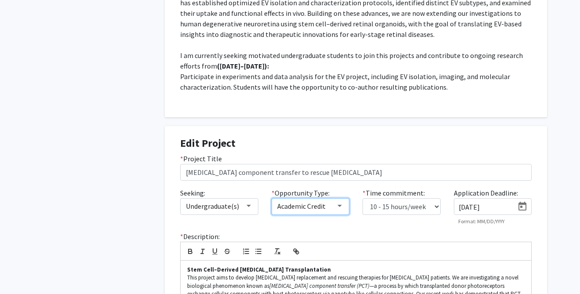
click at [339, 207] on div at bounding box center [340, 206] width 4 height 2
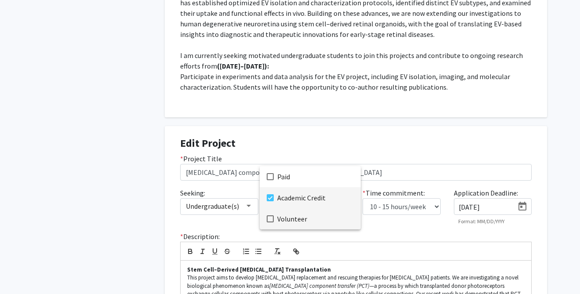
click at [272, 221] on mat-pseudo-checkbox at bounding box center [270, 218] width 7 height 7
click at [529, 144] on div at bounding box center [290, 147] width 580 height 294
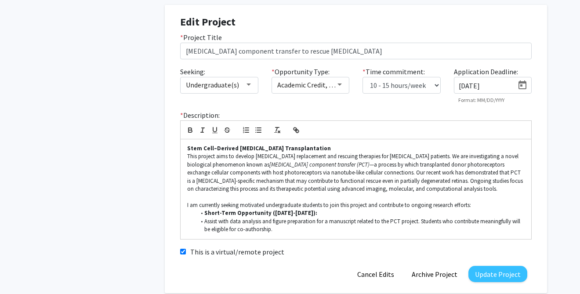
scroll to position [480, 0]
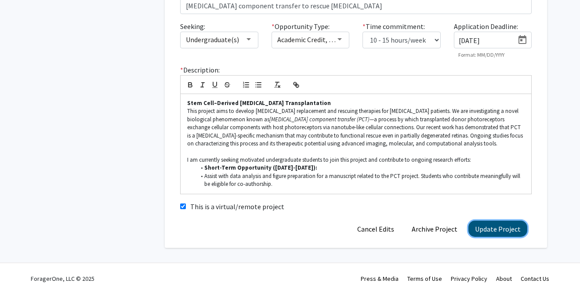
click at [496, 229] on button "Update Project" at bounding box center [498, 229] width 59 height 16
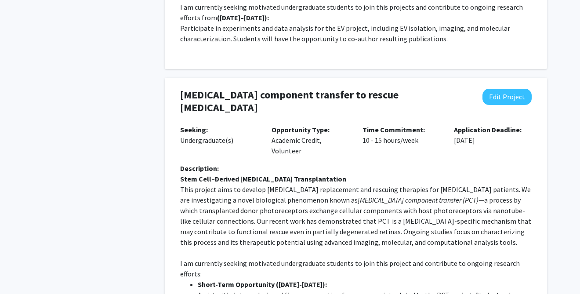
scroll to position [0, 0]
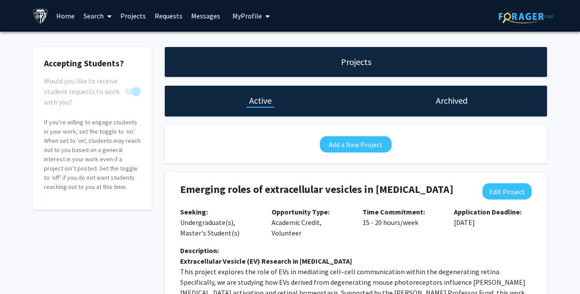
click at [453, 103] on h1 "Archived" at bounding box center [452, 101] width 32 height 12
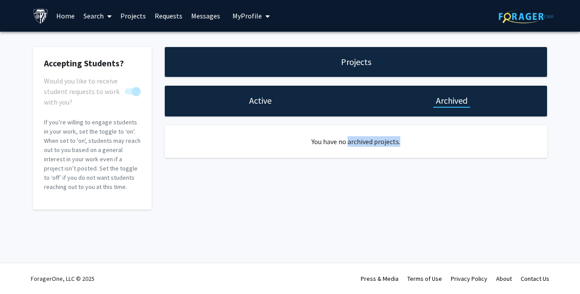
drag, startPoint x: 349, startPoint y: 142, endPoint x: 408, endPoint y: 142, distance: 59.8
click at [408, 142] on p "You have no archived projects." at bounding box center [356, 141] width 298 height 11
click at [294, 195] on div "Projects Active Archived You have no archived projects." at bounding box center [356, 128] width 396 height 163
click at [261, 101] on h1 "Active" at bounding box center [260, 101] width 22 height 12
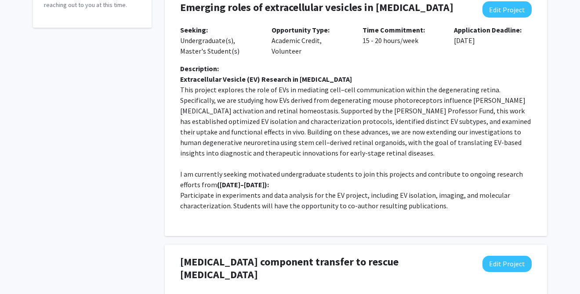
scroll to position [78, 0]
